Goal: Task Accomplishment & Management: Complete application form

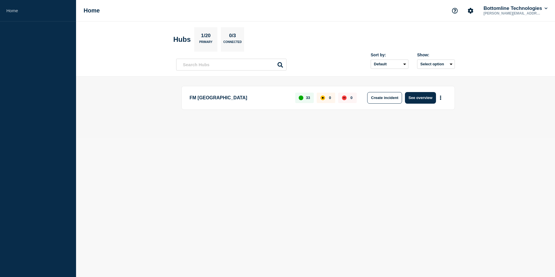
drag, startPoint x: 113, startPoint y: 53, endPoint x: 337, endPoint y: 124, distance: 235.6
click at [113, 53] on header "Hubs 1/20 Primary 0/3 Connected Sort by: Default Last added Last updated Most a…" at bounding box center [315, 48] width 479 height 55
click at [415, 97] on button "See overview" at bounding box center [420, 98] width 31 height 12
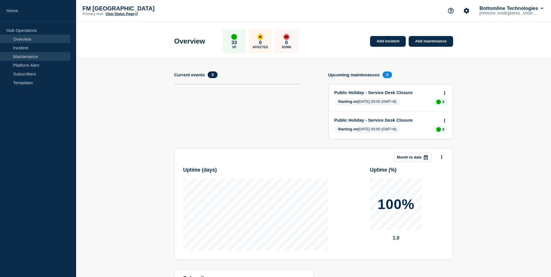
click at [21, 56] on link "Maintenance" at bounding box center [35, 56] width 70 height 9
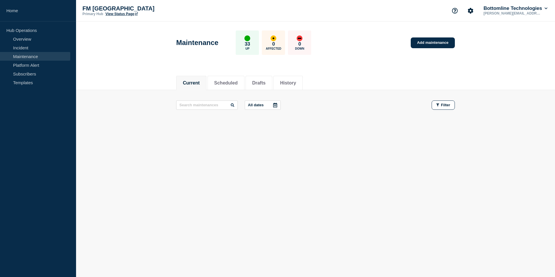
click at [363, 49] on div "Maintenance 33 Up 0 Affected 0 Down Add maintenance" at bounding box center [316, 40] width 292 height 35
click at [266, 84] on button "Drafts" at bounding box center [258, 82] width 13 height 5
click at [294, 82] on button "History" at bounding box center [288, 82] width 16 height 5
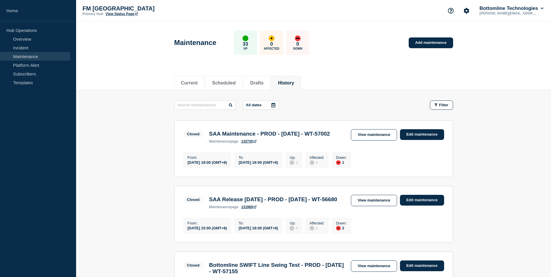
click at [273, 104] on icon at bounding box center [273, 105] width 4 height 5
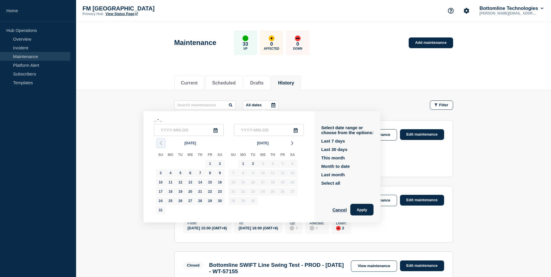
click at [160, 144] on polyline "button" at bounding box center [161, 142] width 2 height 3
click at [292, 142] on icon "button" at bounding box center [292, 143] width 7 height 7
click at [209, 163] on div "1" at bounding box center [210, 164] width 8 height 8
type input "2025-08-01"
click at [159, 210] on div "31" at bounding box center [161, 210] width 8 height 8
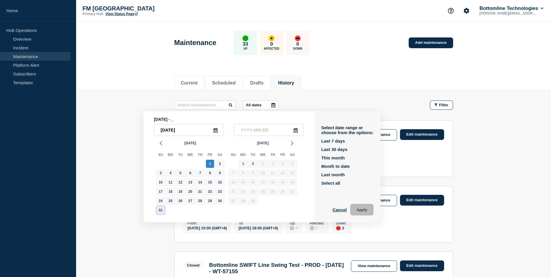
type input "2025-08-31"
click at [366, 210] on button "Apply" at bounding box center [361, 210] width 23 height 12
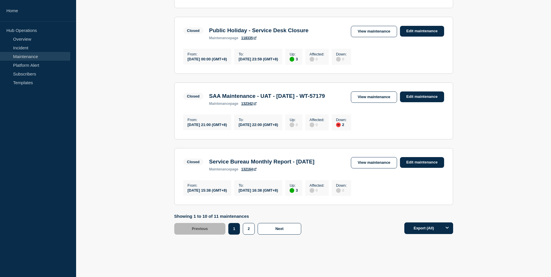
scroll to position [648, 0]
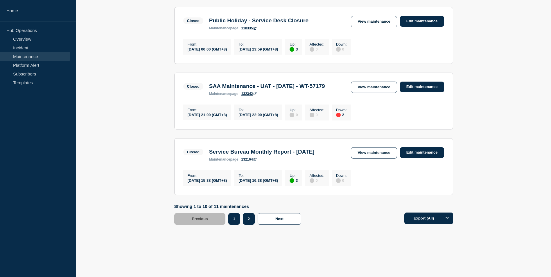
click at [246, 219] on button "2" at bounding box center [249, 219] width 12 height 12
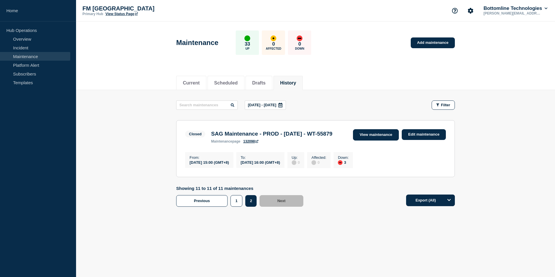
click at [364, 138] on link "View maintenance" at bounding box center [376, 134] width 46 height 11
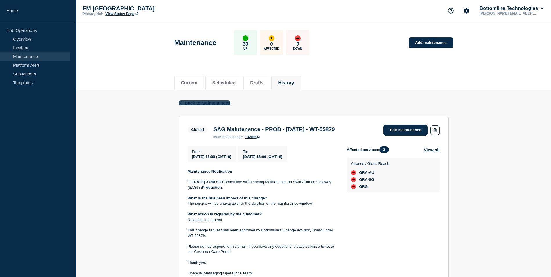
click at [180, 102] on icon "button" at bounding box center [180, 103] width 2 height 4
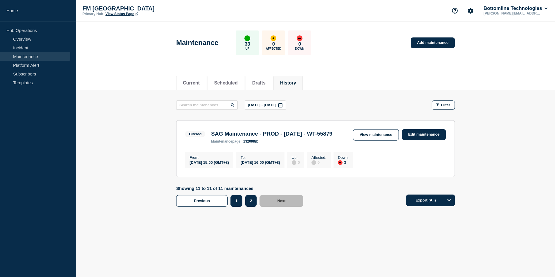
click at [235, 207] on button "1" at bounding box center [237, 201] width 12 height 12
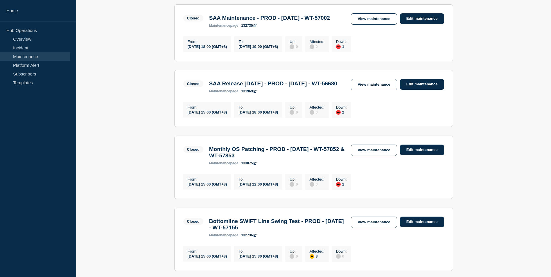
scroll to position [116, 0]
click at [371, 90] on link "View maintenance" at bounding box center [374, 84] width 46 height 11
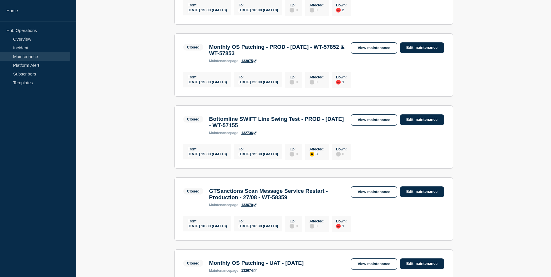
scroll to position [232, 0]
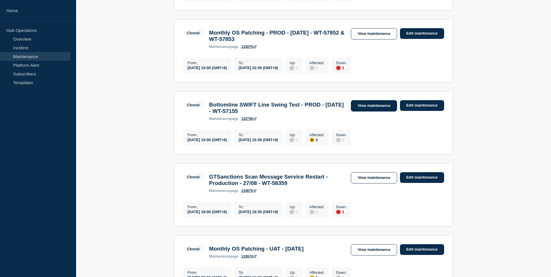
click at [374, 112] on link "View maintenance" at bounding box center [374, 105] width 46 height 11
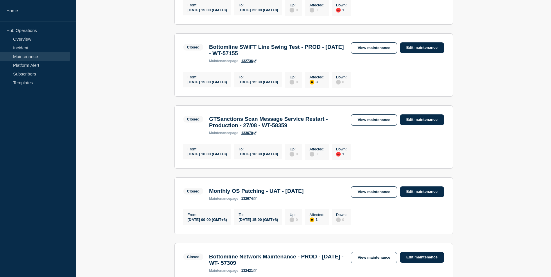
scroll to position [291, 0]
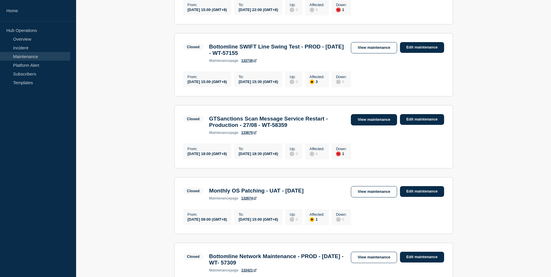
click at [381, 126] on link "View maintenance" at bounding box center [374, 119] width 46 height 11
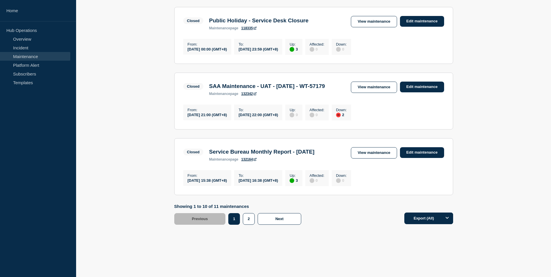
scroll to position [648, 0]
click at [373, 149] on link "View maintenance" at bounding box center [374, 152] width 46 height 11
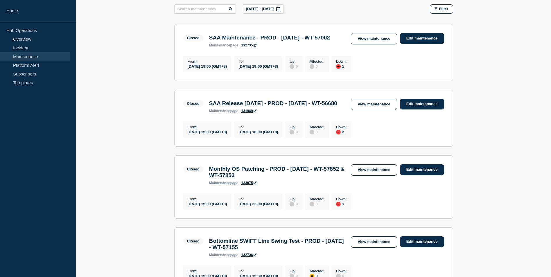
scroll to position [0, 0]
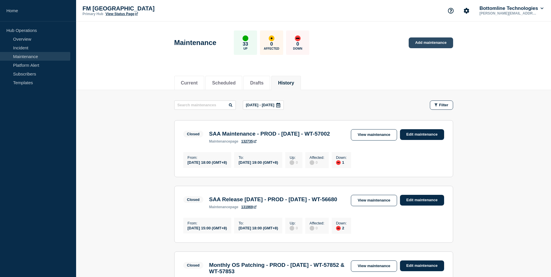
click at [423, 46] on link "Add maintenance" at bounding box center [431, 42] width 44 height 11
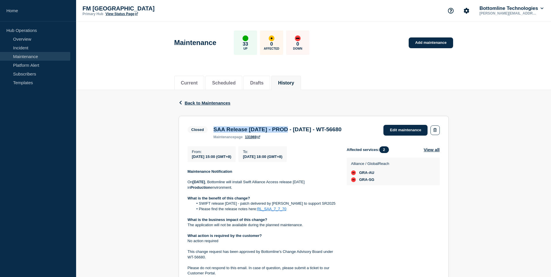
drag, startPoint x: 219, startPoint y: 130, endPoint x: 294, endPoint y: 130, distance: 75.2
click at [294, 130] on h3 "SAA Release 7.7.70 - PROD - 30/AUG/2025 - WT-56680" at bounding box center [278, 129] width 128 height 6
copy h3 "SAA Release 7.7.70 - PROD"
click at [128, 166] on div "Back Back to Maintenances Closed SAA Release 7.7.70 - PROD - 30/AUG/2025 - WT-5…" at bounding box center [313, 257] width 475 height 335
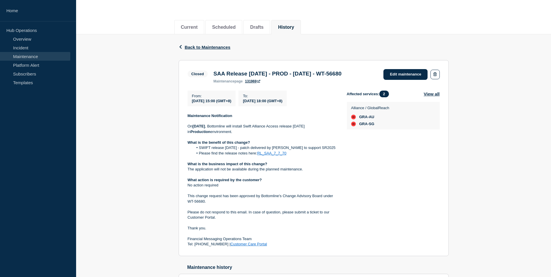
scroll to position [58, 0]
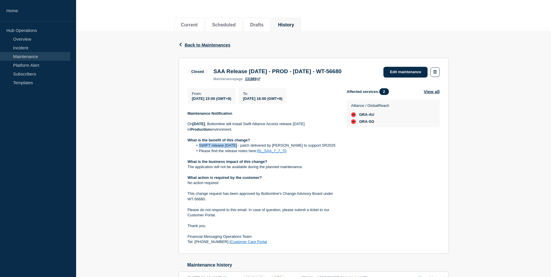
drag, startPoint x: 235, startPoint y: 148, endPoint x: 200, endPoint y: 150, distance: 35.5
click at [200, 148] on li "SWIFT release 7.7.70 - patch delivered by Swift to support SR2025" at bounding box center [265, 145] width 144 height 5
copy li "SWIFT release 7.7.70"
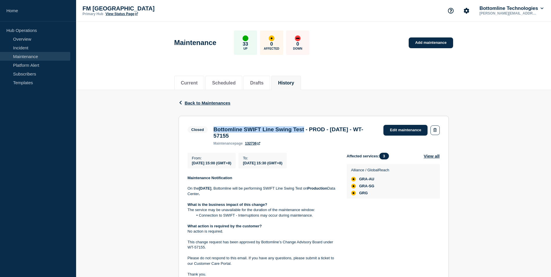
drag, startPoint x: 214, startPoint y: 130, endPoint x: 317, endPoint y: 131, distance: 103.1
click at [317, 131] on h3 "Bottomline SWIFT Line Swing Test - PROD - 30/AUG/2025 - WT-57155" at bounding box center [296, 132] width 164 height 13
copy h3 "Bottomline SWIFT Line Swing Test"
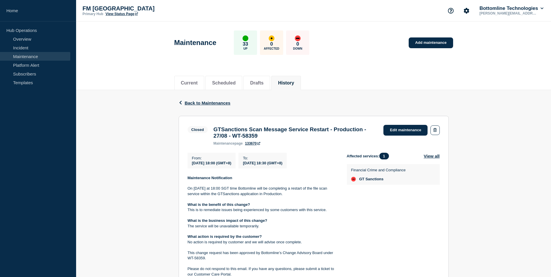
click at [125, 192] on div "Back Back to Maintenances Closed GTSanctions Scan Message Service Restart - Pro…" at bounding box center [313, 242] width 475 height 304
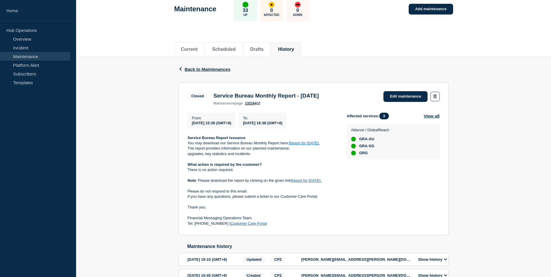
scroll to position [77, 0]
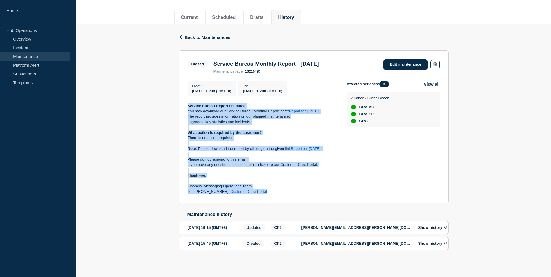
drag, startPoint x: 266, startPoint y: 184, endPoint x: 188, endPoint y: 93, distance: 120.5
click at [188, 93] on div "From : [DATE] 15:38 (GMT+8) To : [DATE] 16:38 (GMT+8) Service Bureau Report Iss…" at bounding box center [267, 138] width 159 height 114
copy div "Service Bureau Report Issuance You may download our Service Bureau Monthly Repo…"
drag, startPoint x: 347, startPoint y: 52, endPoint x: 211, endPoint y: 53, distance: 136.3
click at [211, 59] on div "Closed Service Bureau Monthly Report - [DATE] maintenance page 132164 Edit main…" at bounding box center [314, 66] width 252 height 14
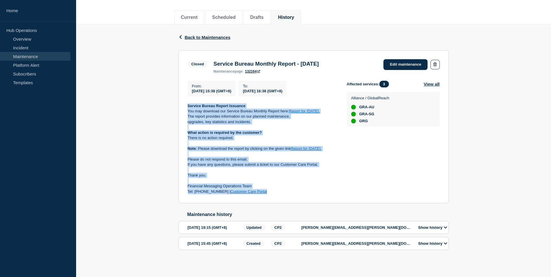
copy h3 "Service Bureau Monthly Report - [DATE]"
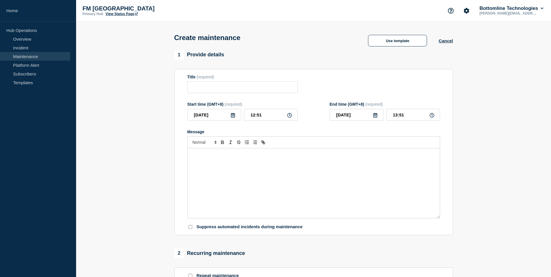
click at [229, 161] on div "Message" at bounding box center [314, 183] width 252 height 70
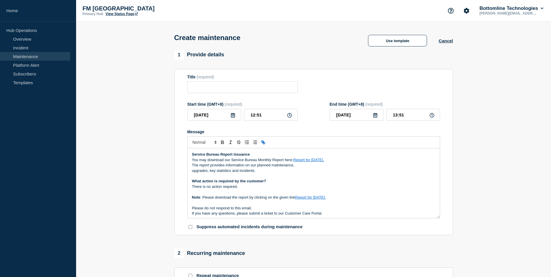
scroll to position [24, 0]
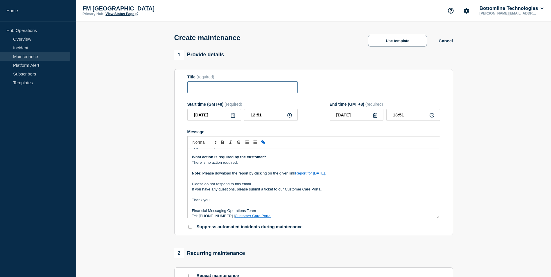
click at [202, 88] on input "Title" at bounding box center [242, 87] width 110 height 12
paste input "Service Bureau Monthly Report - [DATE]"
click at [268, 88] on input "Service Bureau Monthly Report - [DATE]" at bounding box center [242, 87] width 110 height 12
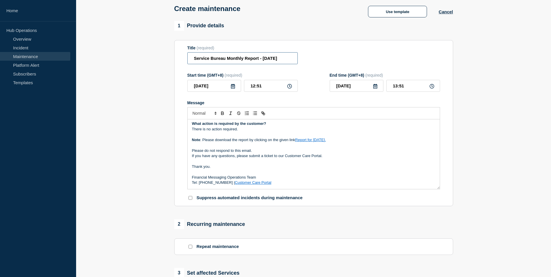
scroll to position [0, 0]
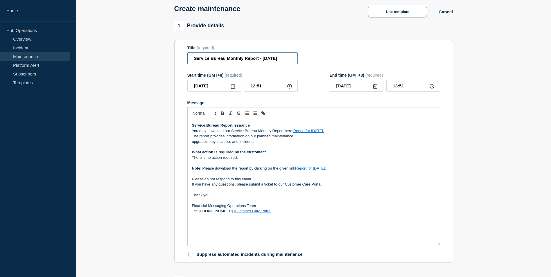
drag, startPoint x: 438, startPoint y: 189, endPoint x: 458, endPoint y: 245, distance: 60.0
click at [458, 245] on section "1 Provide details Title (required) Service Bureau Monthly Report - [DATE] Start…" at bounding box center [313, 251] width 475 height 460
type input "Service Bureau Monthly Report - [DATE]"
drag, startPoint x: 311, startPoint y: 132, endPoint x: 320, endPoint y: 132, distance: 8.4
click at [320, 132] on link "Report for [DATE]." at bounding box center [308, 131] width 31 height 4
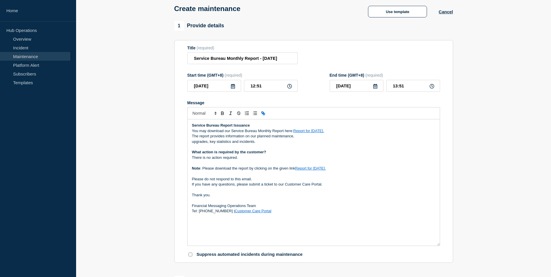
click at [458, 154] on section "1 Provide details Title (required) Service Bureau Monthly Report - [DATE] Start…" at bounding box center [313, 251] width 475 height 460
click at [313, 132] on link "Report for [DATE]." at bounding box center [308, 131] width 31 height 4
click at [331, 143] on link at bounding box center [325, 141] width 14 height 4
type input "[URL][DOMAIN_NAME]"
click at [322, 143] on input "text" at bounding box center [321, 142] width 49 height 8
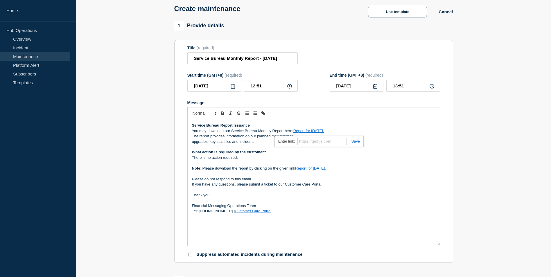
paste input "[URL][DOMAIN_NAME]"
click at [358, 143] on link at bounding box center [353, 141] width 13 height 4
click at [304, 170] on link "Report for [DATE]." at bounding box center [310, 168] width 31 height 4
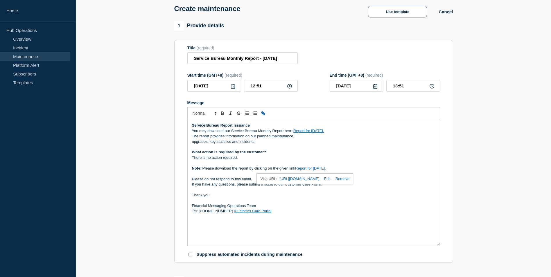
click at [333, 180] on link at bounding box center [326, 179] width 14 height 4
type input "[URL][DOMAIN_NAME]"
paste input "[URL][DOMAIN_NAME]"
type input "[URL][DOMAIN_NAME]"
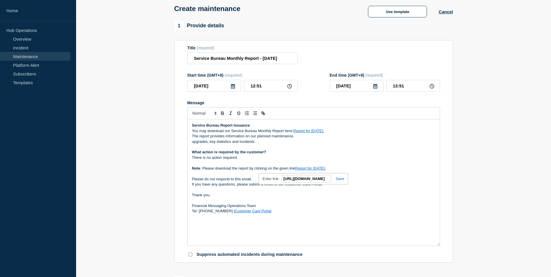
click at [339, 183] on div "[URL][DOMAIN_NAME] [URL][DOMAIN_NAME]" at bounding box center [303, 178] width 89 height 11
click at [314, 169] on link "Report for [DATE]." at bounding box center [310, 168] width 31 height 4
click at [469, 166] on section "1 Provide details Title (required) Service Bureau Monthly Report - [DATE] Start…" at bounding box center [313, 251] width 475 height 460
click at [135, 149] on section "1 Provide details Title (required) Service Bureau Monthly Report - [DATE] Start…" at bounding box center [313, 251] width 475 height 460
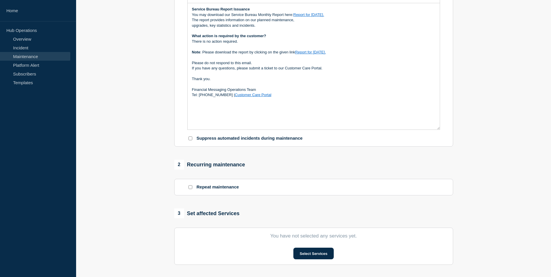
scroll to position [286, 0]
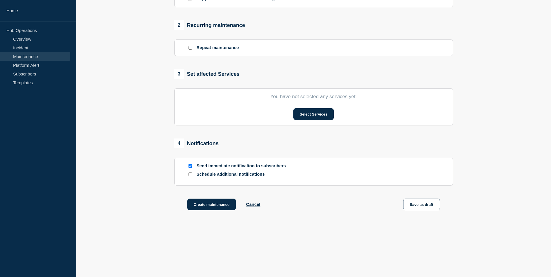
click at [189, 166] on input "Send immediate notification to subscribers" at bounding box center [191, 166] width 4 height 4
checkbox input "false"
click at [311, 117] on button "Select Services" at bounding box center [313, 114] width 40 height 12
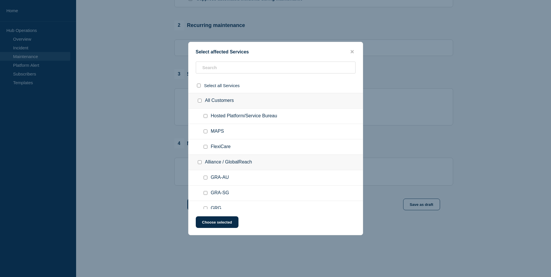
click at [199, 164] on input "Alliance / GlobalReach checkbox" at bounding box center [200, 162] width 4 height 4
checkbox input "true"
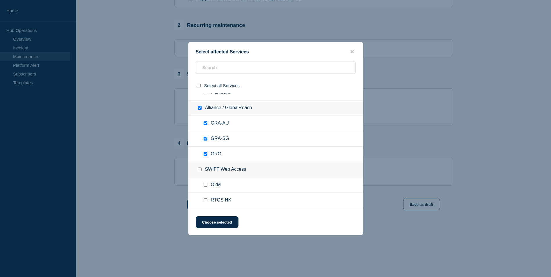
scroll to position [58, 0]
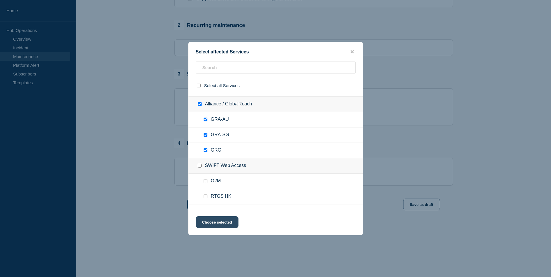
click at [215, 222] on button "Choose selected" at bounding box center [217, 222] width 43 height 12
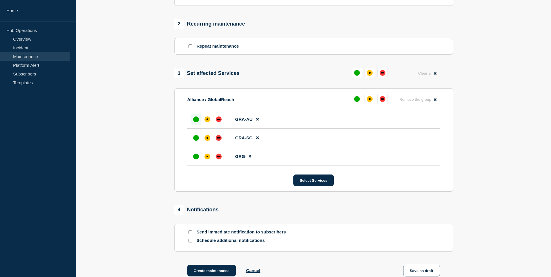
click at [194, 117] on div at bounding box center [196, 119] width 10 height 10
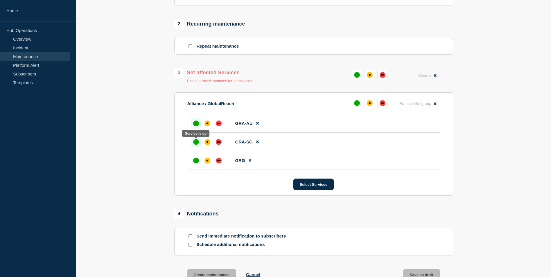
click at [196, 143] on div "up" at bounding box center [196, 142] width 6 height 6
click at [195, 164] on div "up" at bounding box center [196, 161] width 6 height 6
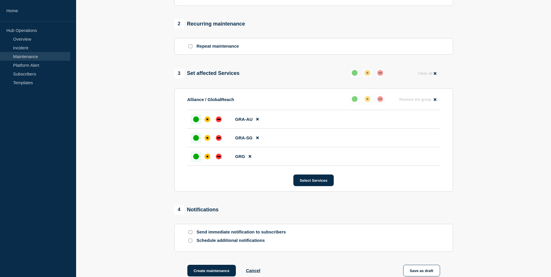
click at [135, 139] on section "1 Provide details Title (required) Service Bureau Monthly Report - [DATE] Start…" at bounding box center [313, 28] width 475 height 528
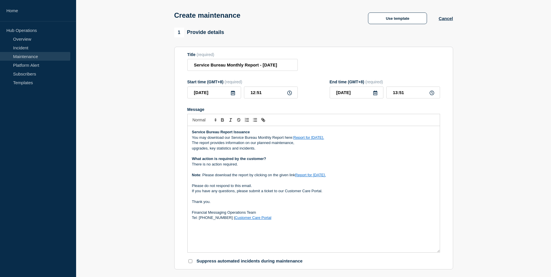
scroll to position [5, 0]
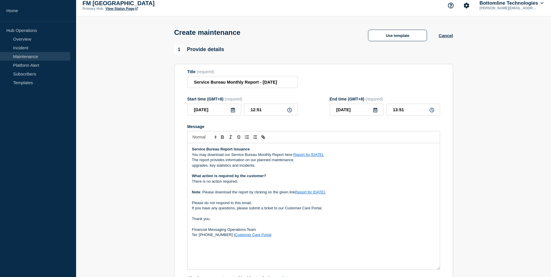
click at [234, 111] on icon at bounding box center [233, 110] width 4 height 5
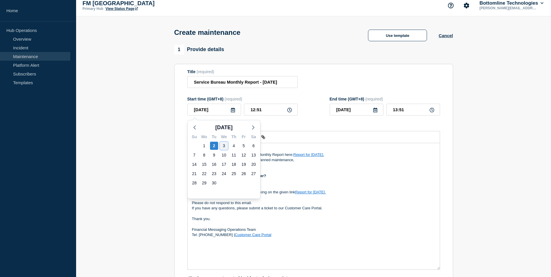
click at [223, 146] on div "3" at bounding box center [224, 146] width 8 height 8
type input "[DATE]"
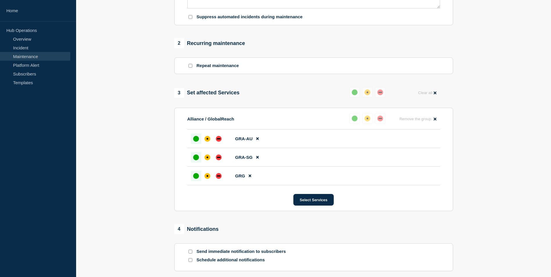
scroll to position [354, 0]
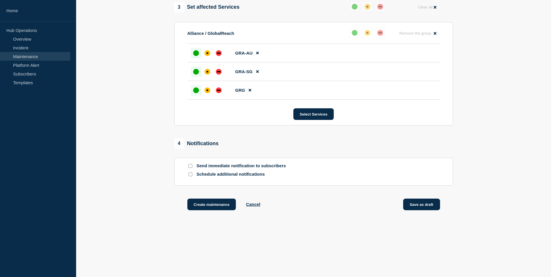
click at [424, 204] on button "Save as draft" at bounding box center [421, 205] width 37 height 12
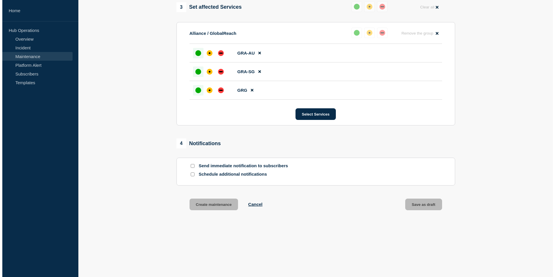
scroll to position [0, 0]
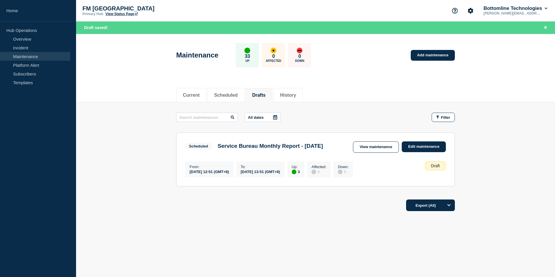
click at [129, 139] on main "All dates Filter Scheduled 3 Up Service Bureau Monthly Report - [DATE] From [DA…" at bounding box center [315, 148] width 479 height 93
click at [123, 160] on main "All dates Filter Scheduled 3 Up Service Bureau Monthly Report - [DATE] From [DA…" at bounding box center [315, 148] width 479 height 93
